Goal: Navigation & Orientation: Find specific page/section

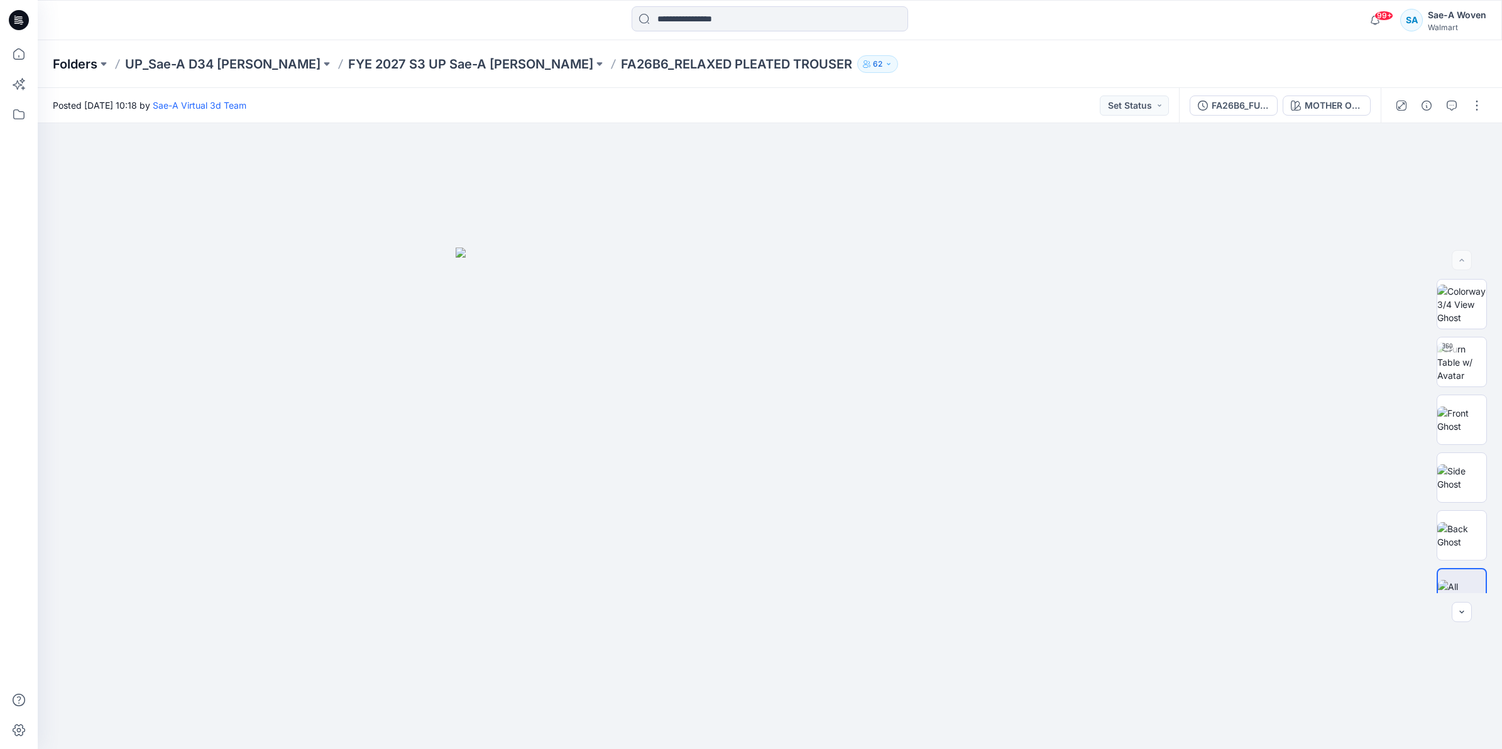
click at [63, 61] on p "Folders" at bounding box center [75, 64] width 45 height 18
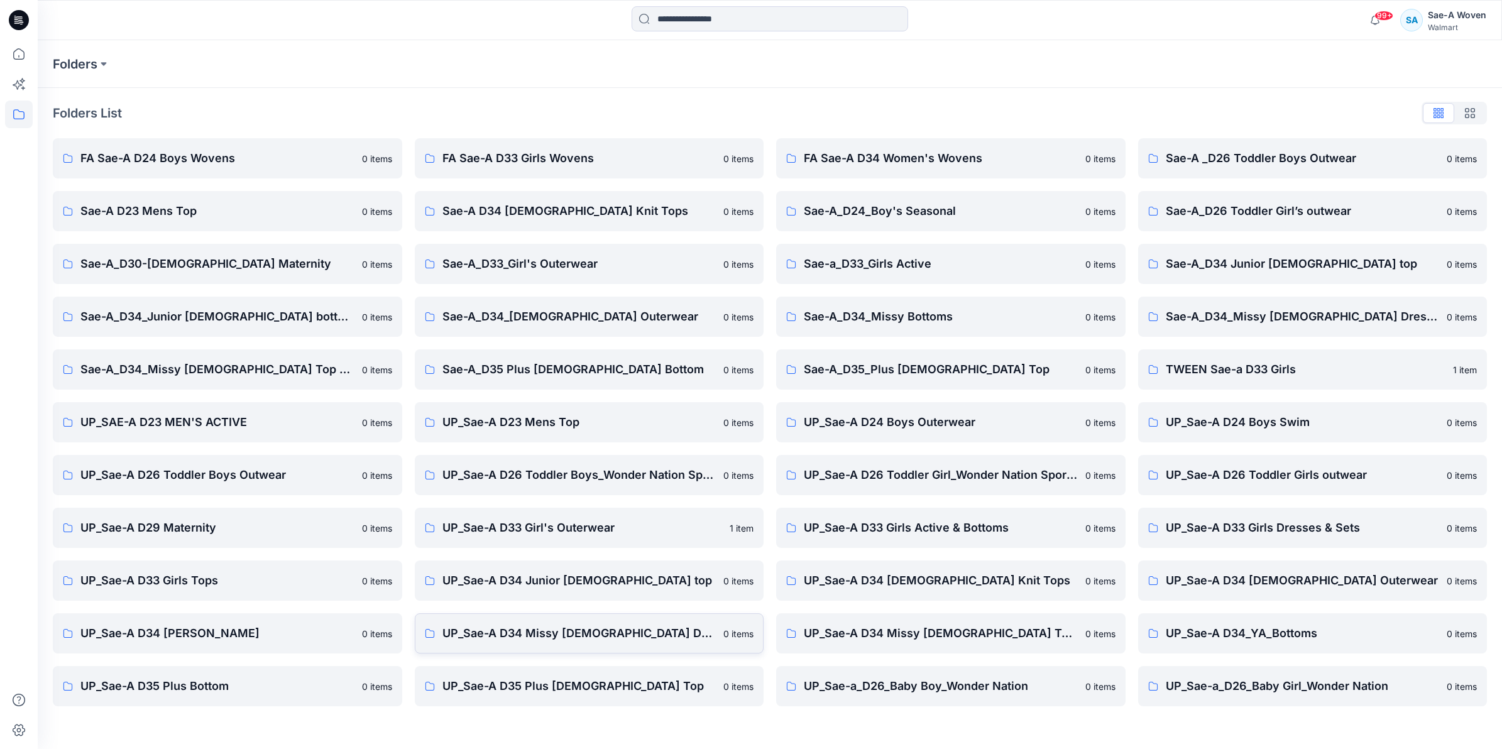
click at [607, 637] on p "UP_Sae-A D34 Missy [DEMOGRAPHIC_DATA] Dresses" at bounding box center [579, 634] width 274 height 18
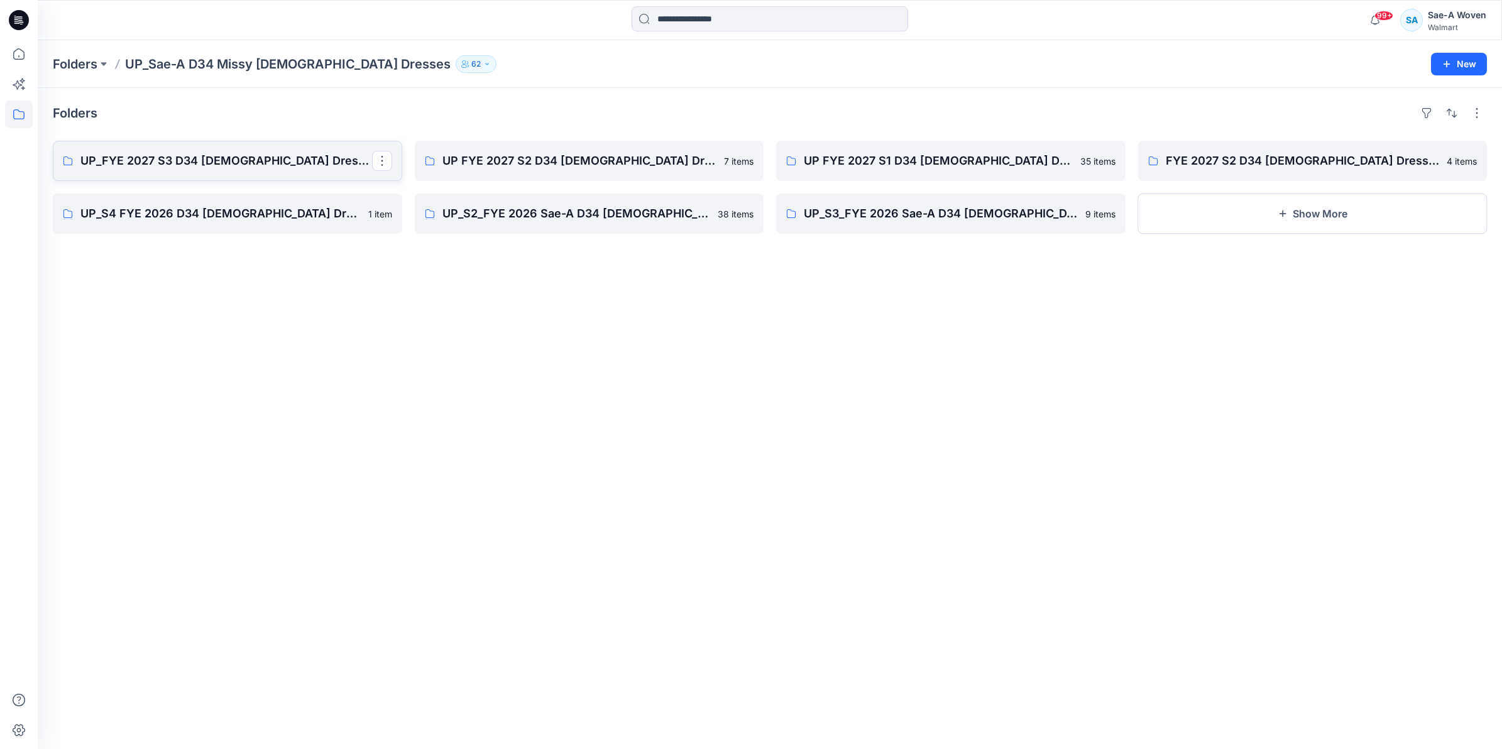
click at [89, 165] on p "UP_FYE 2027 S3 D34 [DEMOGRAPHIC_DATA] Dresses" at bounding box center [226, 161] width 292 height 18
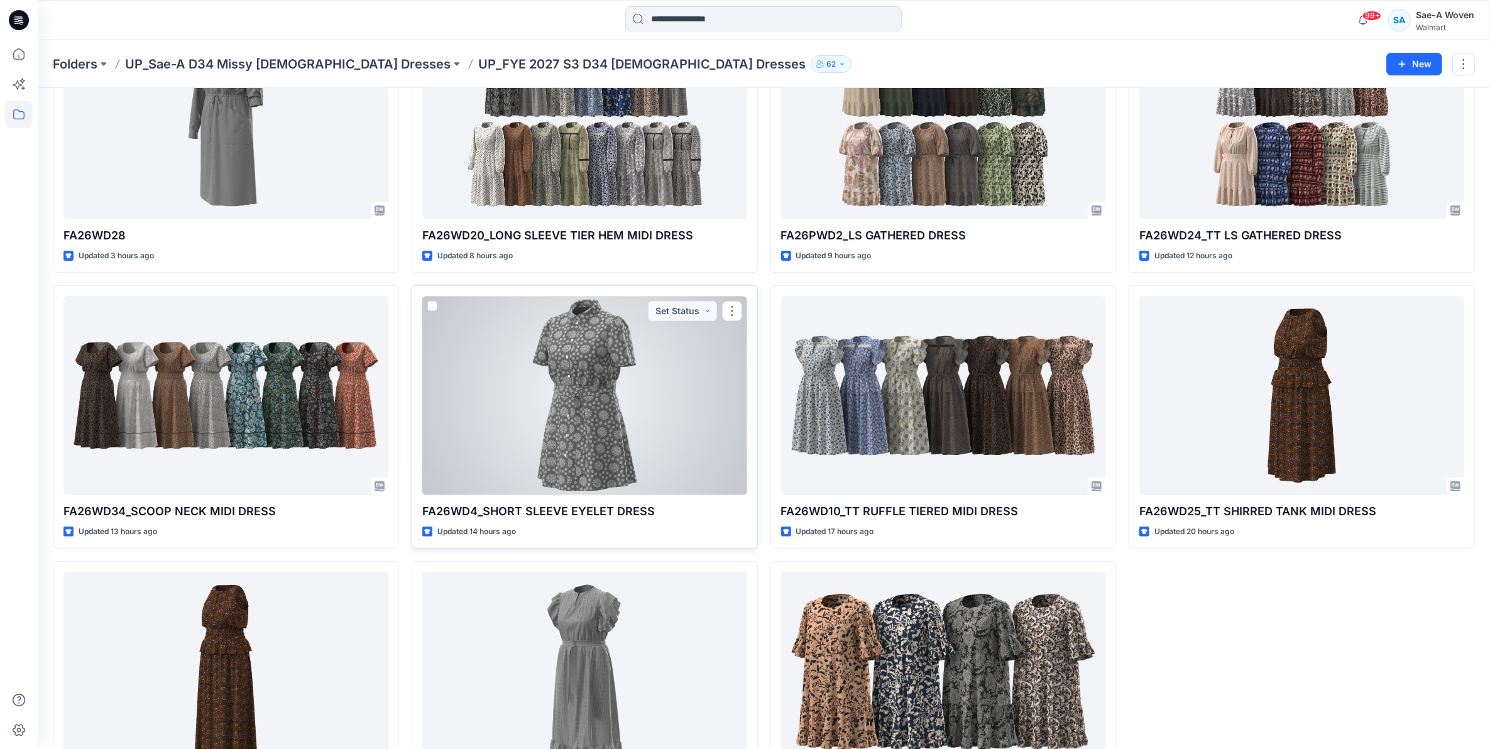
scroll to position [498, 0]
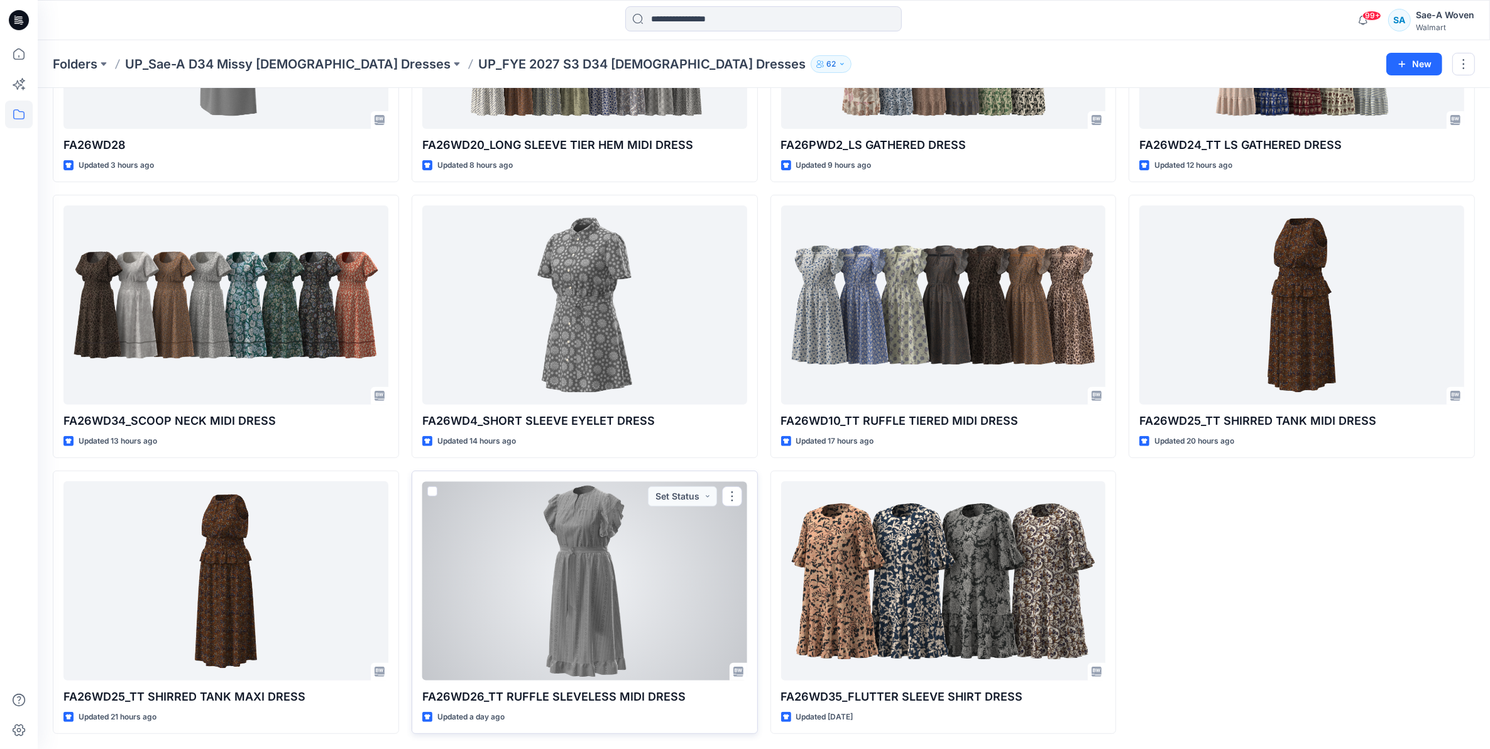
click at [613, 573] on div at bounding box center [584, 580] width 325 height 199
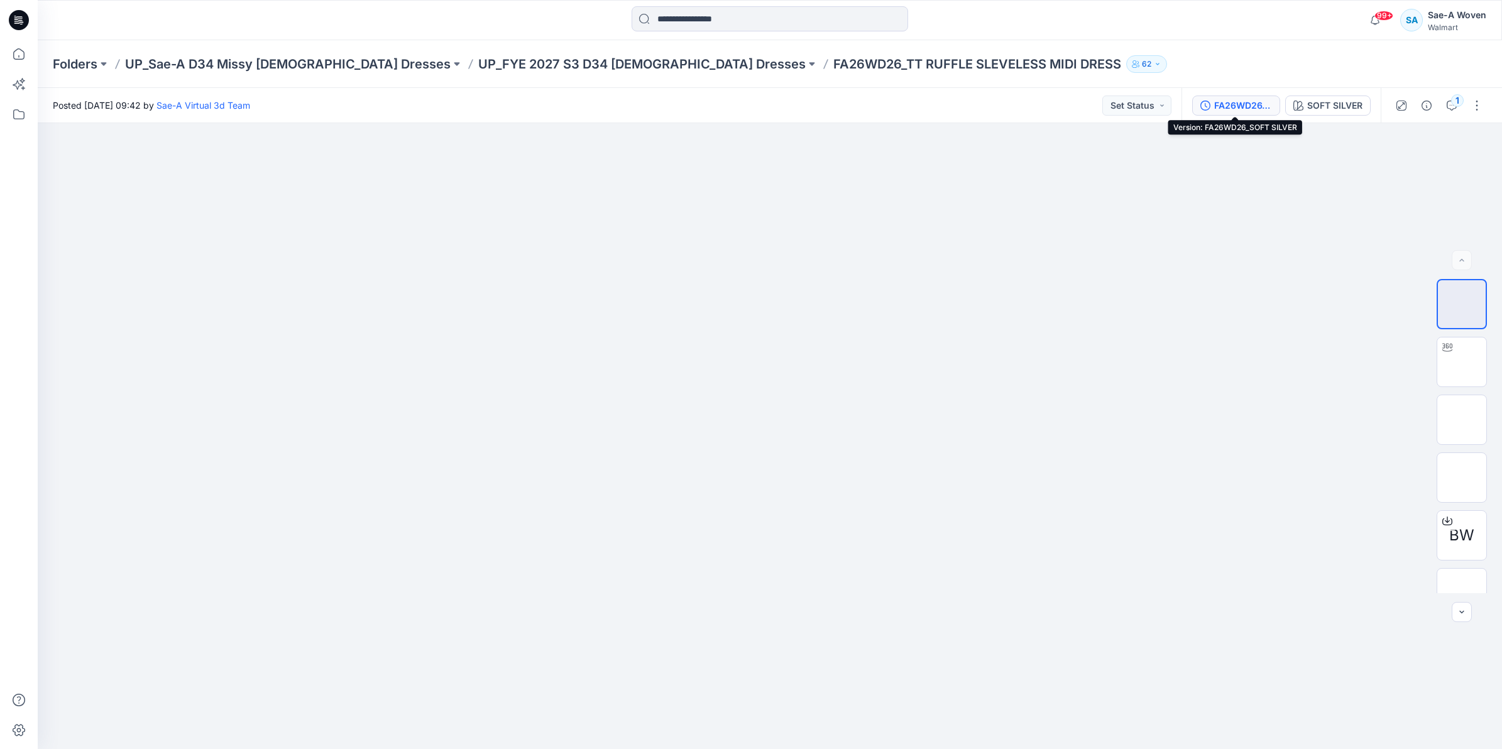
click at [1243, 97] on button "FA26WD26_SOFT SILVER" at bounding box center [1236, 106] width 88 height 20
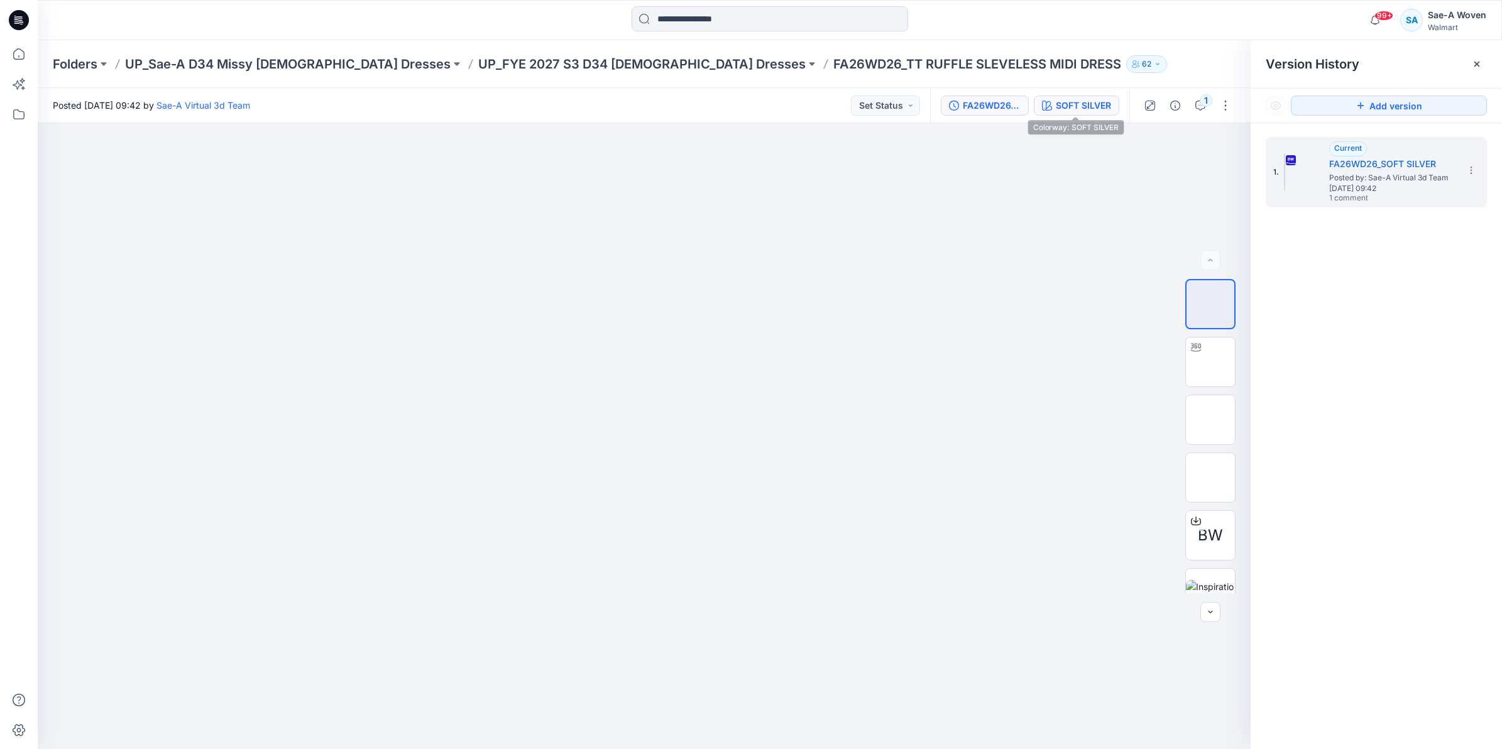
click at [1059, 96] on button "SOFT SILVER" at bounding box center [1076, 106] width 85 height 20
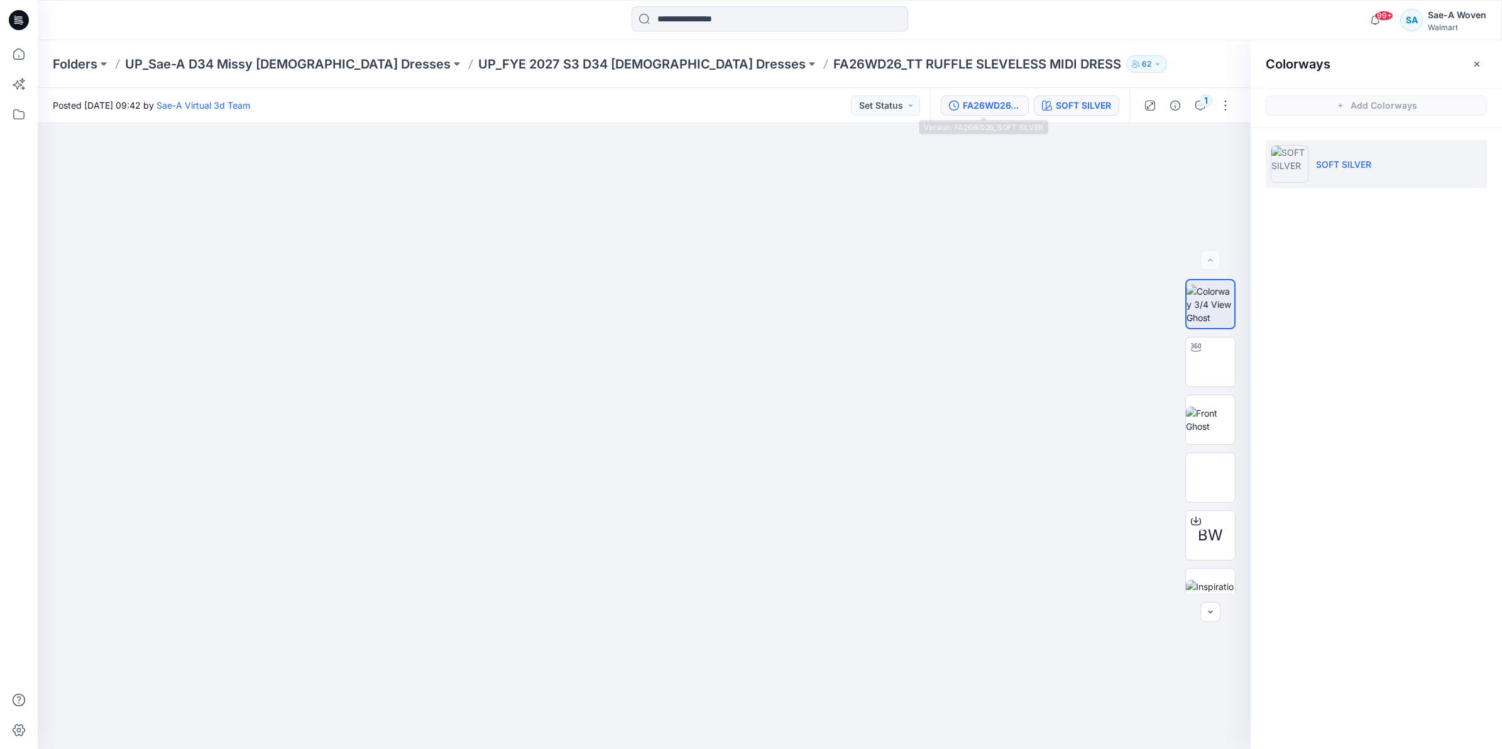
click at [989, 108] on div "FA26WD26_SOFT SILVER" at bounding box center [992, 106] width 58 height 14
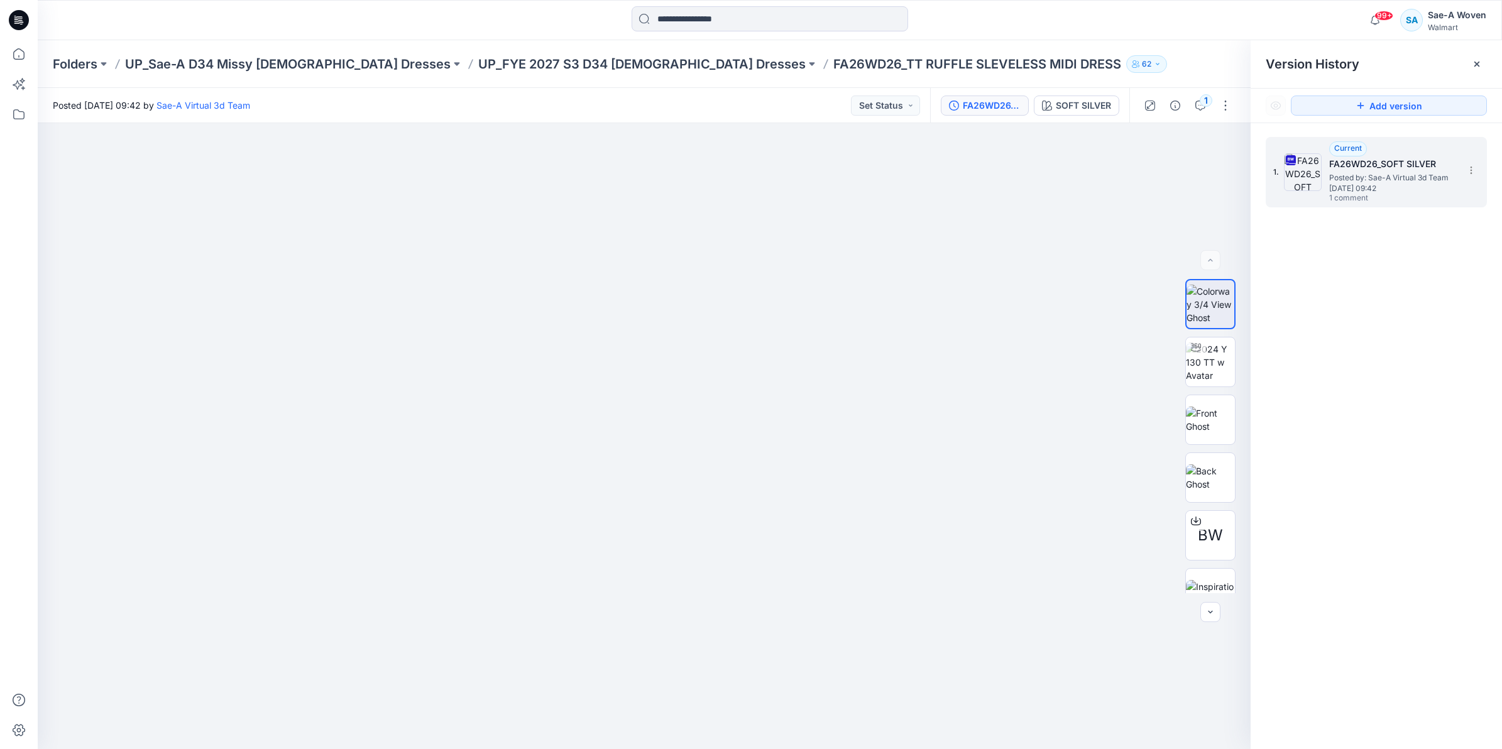
click at [1420, 176] on span "Posted by: Sae-A Virtual 3d Team" at bounding box center [1392, 178] width 126 height 13
